Goal: Information Seeking & Learning: Find specific fact

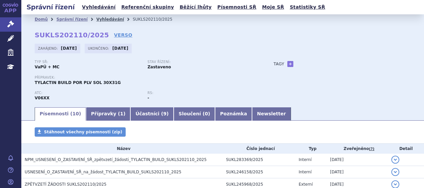
click at [98, 19] on link "Vyhledávání" at bounding box center [110, 19] width 28 height 5
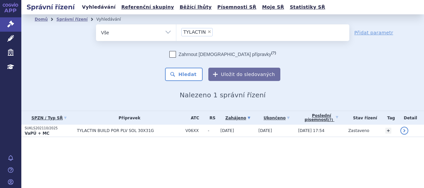
click at [100, 8] on link "Vyhledávání" at bounding box center [99, 7] width 38 height 9
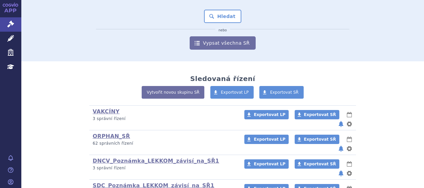
scroll to position [133, 0]
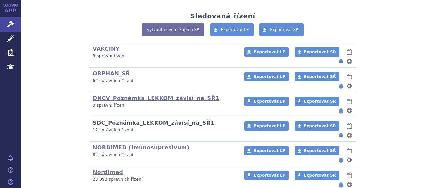
click at [115, 120] on link "SDC_Poznámka_LEKKOM_závisí_na_SŘ1" at bounding box center [154, 123] width 122 height 6
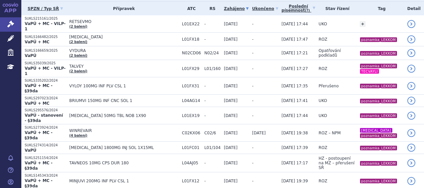
scroll to position [33, 0]
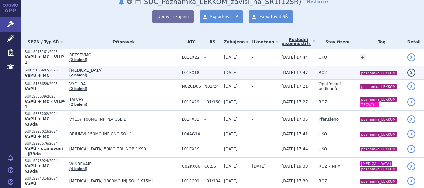
click at [87, 68] on span "[MEDICAL_DATA]" at bounding box center [123, 70] width 109 height 5
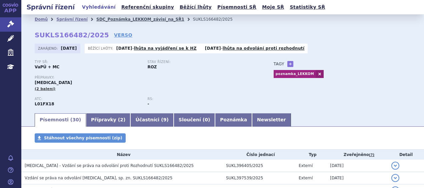
click at [109, 18] on link "SDC_Poznámka_LEKKOM_závisí_na_SŘ1" at bounding box center [140, 19] width 88 height 5
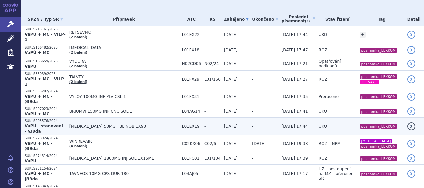
scroll to position [67, 0]
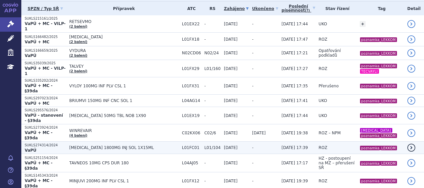
click at [86, 145] on span "[MEDICAL_DATA] 1800MG INJ SOL 1X15ML" at bounding box center [123, 147] width 109 height 5
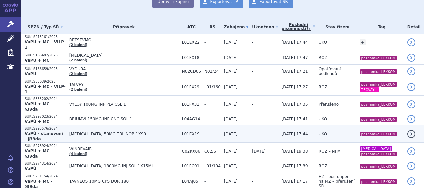
scroll to position [67, 0]
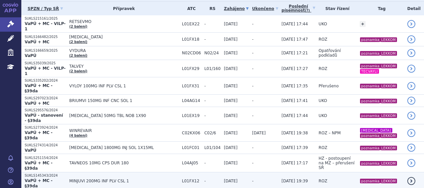
click at [86, 179] on span "MINJUVI 200MG INF PLV CSL 1" at bounding box center [123, 181] width 109 height 5
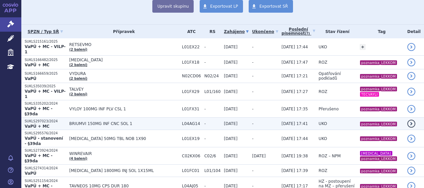
scroll to position [33, 0]
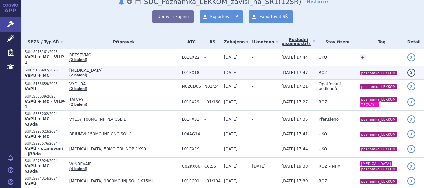
click at [88, 68] on span "[MEDICAL_DATA]" at bounding box center [123, 70] width 109 height 5
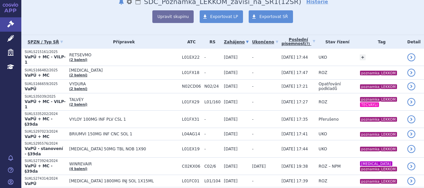
scroll to position [67, 0]
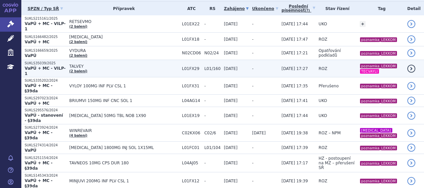
click at [44, 61] on p "SUKLS35039/2025" at bounding box center [45, 63] width 41 height 5
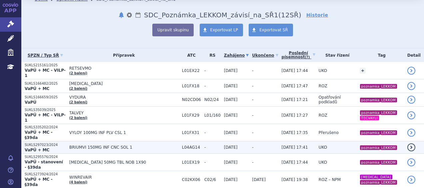
scroll to position [33, 0]
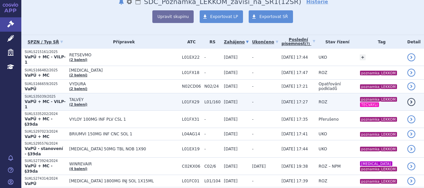
click at [43, 94] on p "SUKLS35039/2025" at bounding box center [45, 96] width 41 height 5
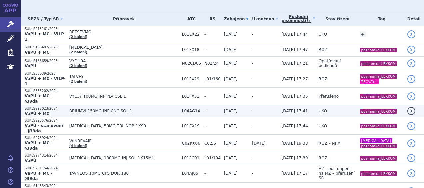
scroll to position [67, 0]
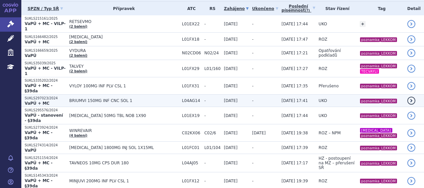
click at [91, 98] on span "BRIUMVI 150MG INF CNC SOL 1" at bounding box center [123, 100] width 109 height 5
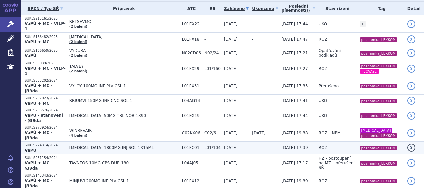
scroll to position [33, 0]
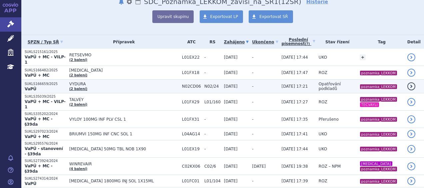
click at [82, 82] on span "VYDURA" at bounding box center [123, 84] width 109 height 5
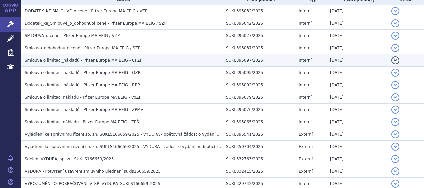
scroll to position [131, 0]
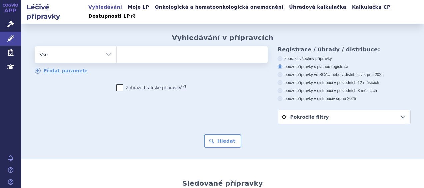
click at [127, 46] on ul at bounding box center [191, 53] width 149 height 14
click at [117, 46] on select at bounding box center [116, 54] width 0 height 17
paste input "[MEDICAL_DATA]"
type input "[MEDICAL_DATA]"
select select "[MEDICAL_DATA]"
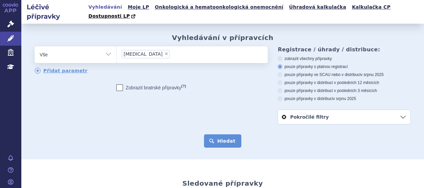
click at [226, 134] on button "Hledat" at bounding box center [223, 140] width 38 height 13
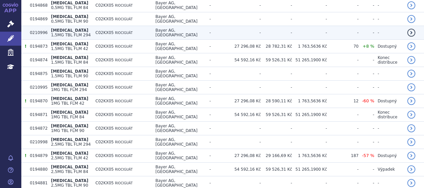
scroll to position [133, 0]
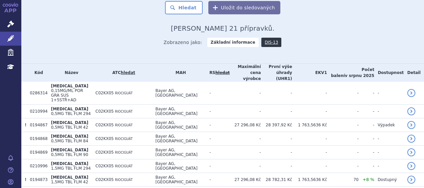
click at [37, 64] on th "Kód" at bounding box center [36, 73] width 21 height 18
click at [33, 64] on th "Kód" at bounding box center [36, 73] width 21 height 18
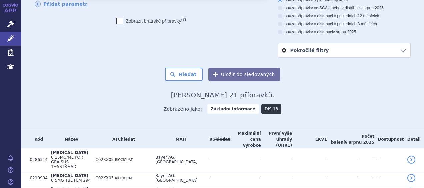
scroll to position [0, 0]
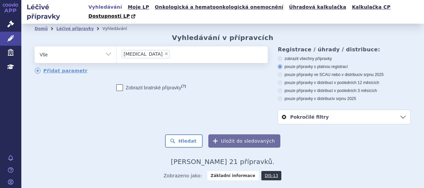
click at [164, 52] on span "×" at bounding box center [166, 54] width 4 height 4
click at [117, 46] on select "ADEMPAS" at bounding box center [116, 54] width 0 height 17
select select
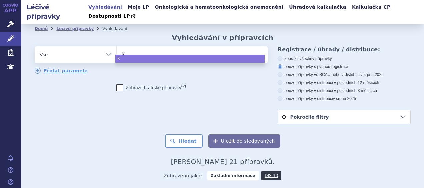
type input "KZ"
type input "K"
type input "KY"
type input "KYM"
type input "KYMR"
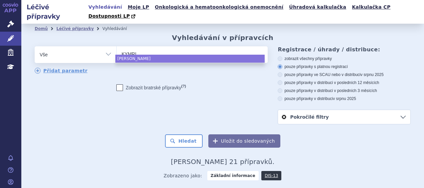
type input "KYMRIA"
type input "KYMRIAH"
select select "KYMRIAH"
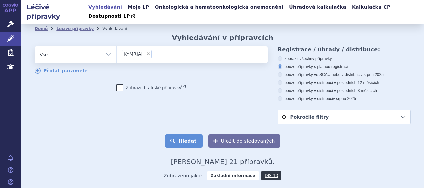
click at [185, 134] on button "Hledat" at bounding box center [184, 140] width 38 height 13
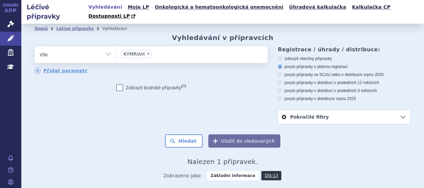
scroll to position [53, 0]
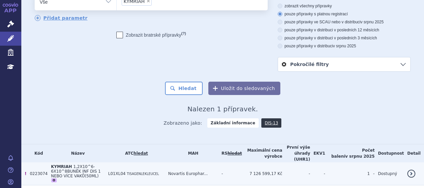
click at [159, 172] on span "TISAGENLEKLEUCEL" at bounding box center [143, 174] width 32 height 4
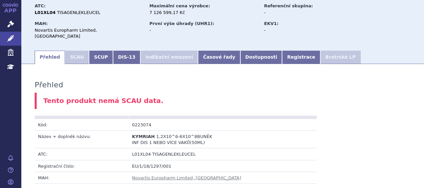
scroll to position [100, 0]
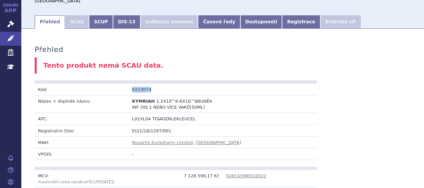
drag, startPoint x: 147, startPoint y: 73, endPoint x: 131, endPoint y: 73, distance: 15.7
click at [131, 84] on td "0223074" at bounding box center [176, 90] width 94 height 12
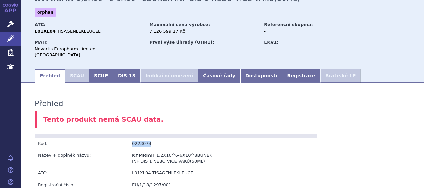
scroll to position [0, 0]
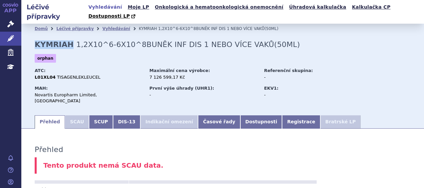
drag, startPoint x: 36, startPoint y: 35, endPoint x: 67, endPoint y: 37, distance: 31.5
click at [67, 40] on strong "KYMRIAH" at bounding box center [54, 44] width 39 height 8
copy strong "KYMRIAH"
click at [111, 6] on link "Vyhledávání" at bounding box center [105, 7] width 38 height 9
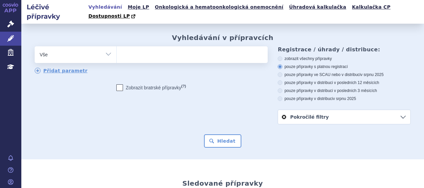
click at [143, 46] on ul at bounding box center [191, 53] width 149 height 14
click at [117, 46] on select at bounding box center [116, 54] width 0 height 17
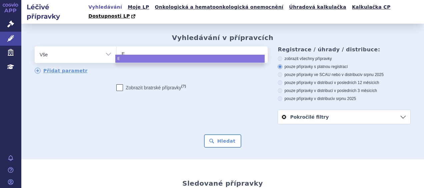
type input "EV"
type input "EVR"
type input "EVREN"
type input "EVRENZ"
type input "EVRENZO"
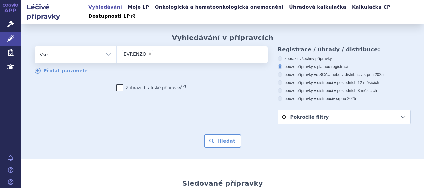
select select "EVRENZO"
click at [226, 134] on button "Hledat" at bounding box center [223, 140] width 38 height 13
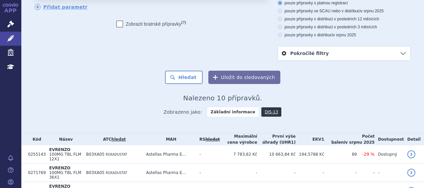
scroll to position [33, 0]
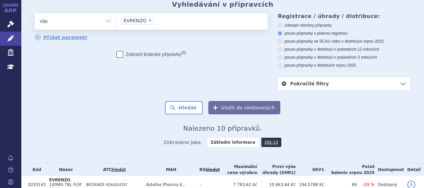
click at [148, 18] on span "×" at bounding box center [150, 20] width 4 height 4
click at [117, 13] on select "EVRENZO" at bounding box center [116, 21] width 0 height 17
select select
click at [131, 13] on ul at bounding box center [191, 20] width 149 height 14
click at [117, 13] on select "EVRENZO" at bounding box center [116, 21] width 0 height 17
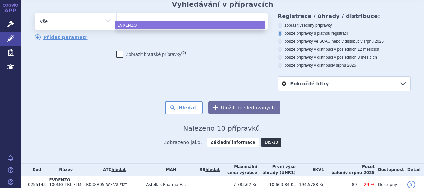
paste input "WINREVAIR"
type input "WINREVAIR"
select select "WINREVAIR"
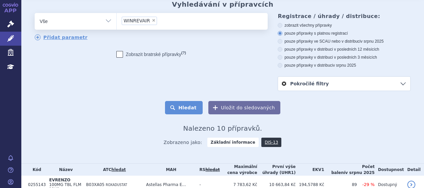
click at [189, 101] on button "Hledat" at bounding box center [184, 107] width 38 height 13
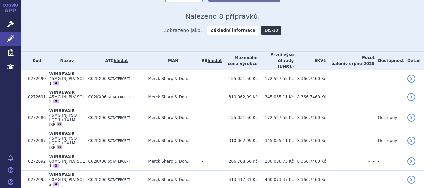
scroll to position [147, 0]
